Goal: Task Accomplishment & Management: Use online tool/utility

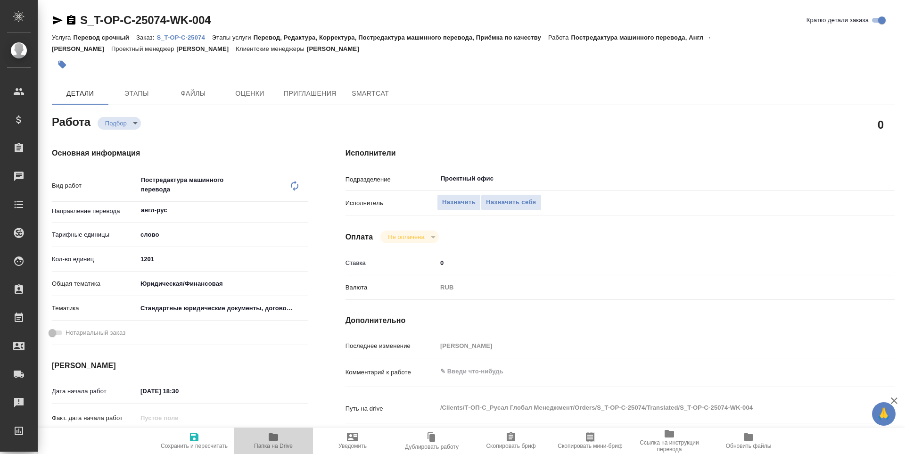
click at [276, 436] on icon "button" at bounding box center [273, 437] width 9 height 8
click at [516, 207] on span "Назначить себя" at bounding box center [511, 202] width 50 height 11
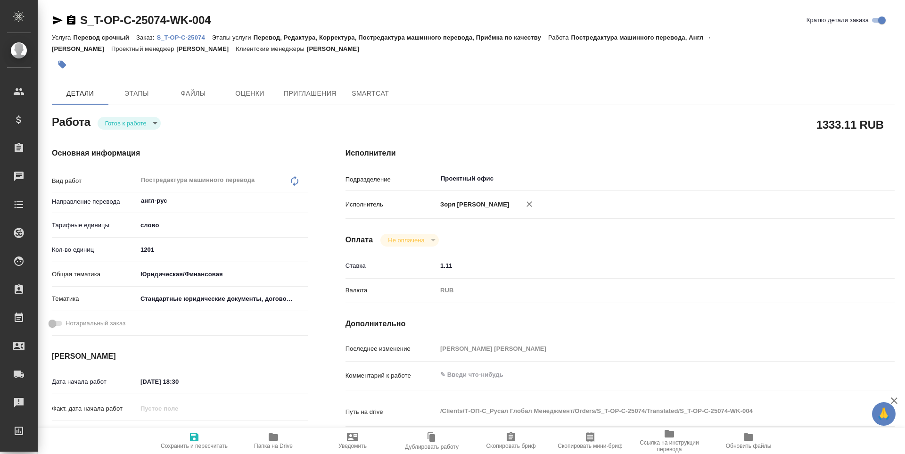
type textarea "x"
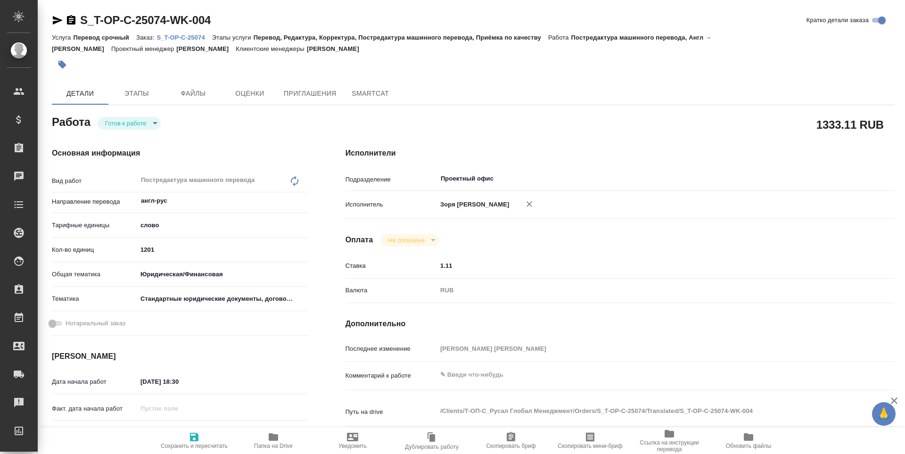
type textarea "x"
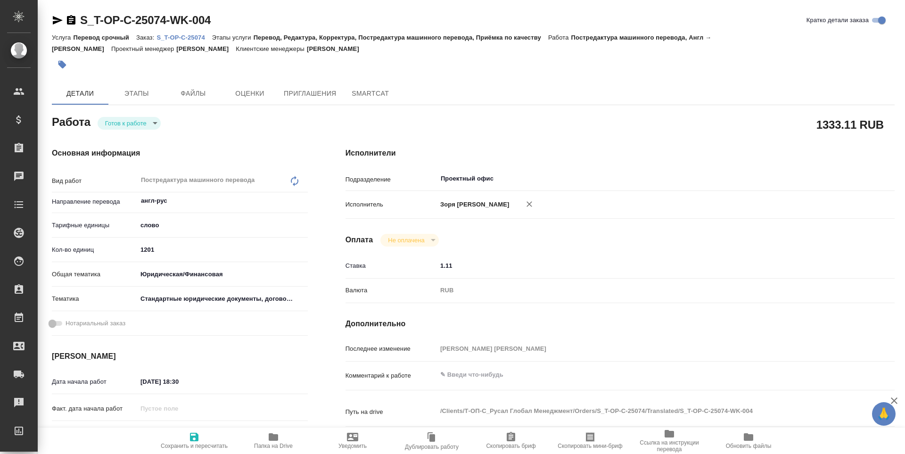
type textarea "x"
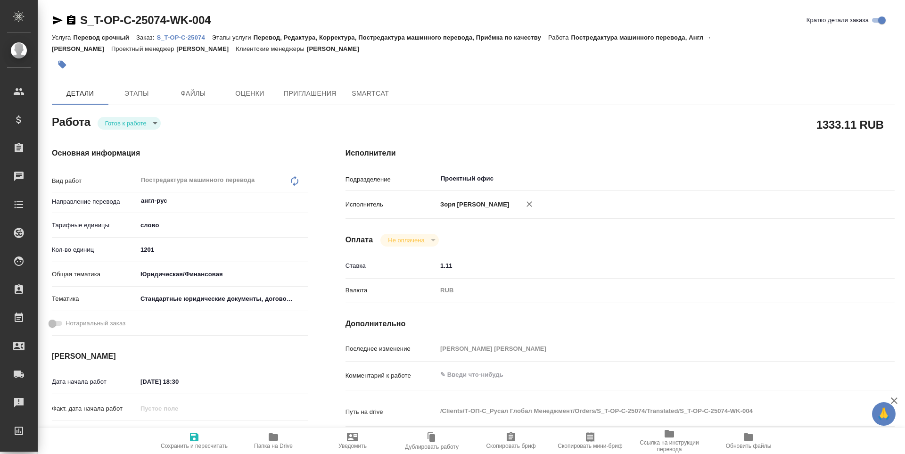
type textarea "x"
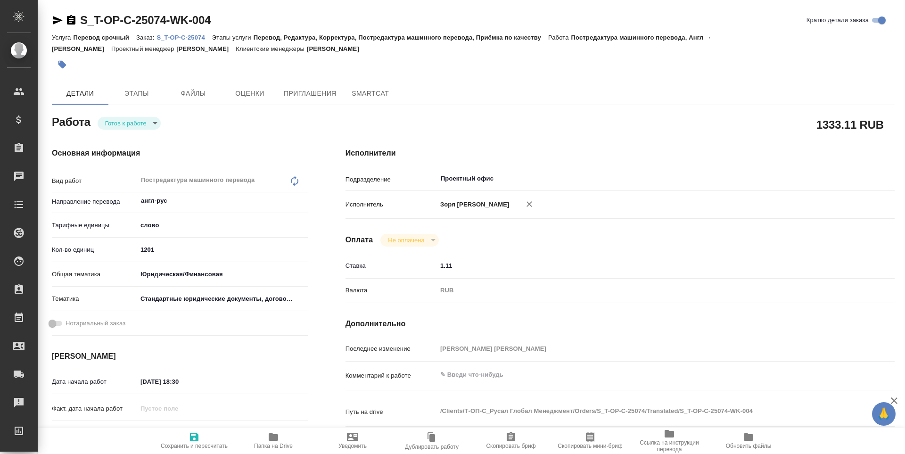
type textarea "x"
